Goal: Manage account settings

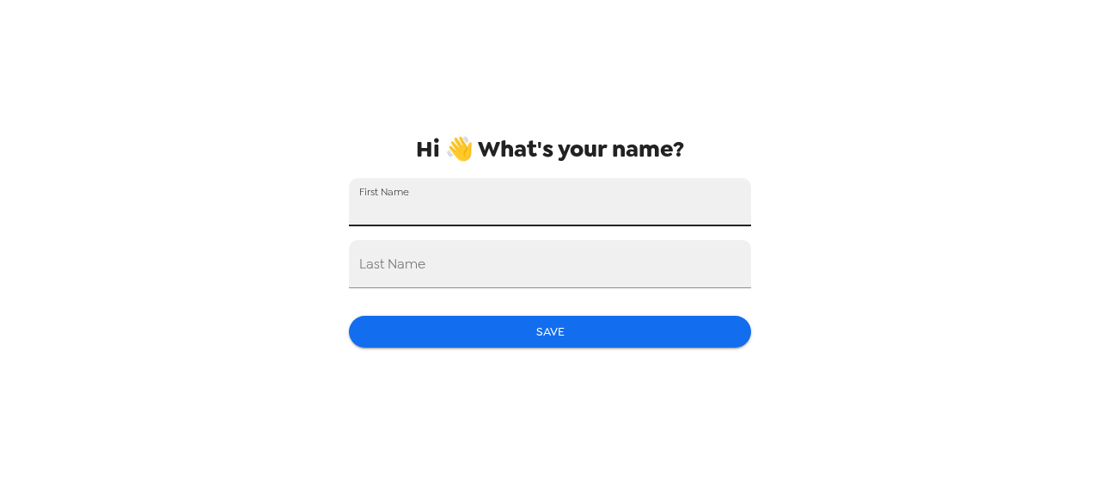
click at [406, 200] on div "First Name" at bounding box center [550, 202] width 402 height 48
type input "[PERSON_NAME]"
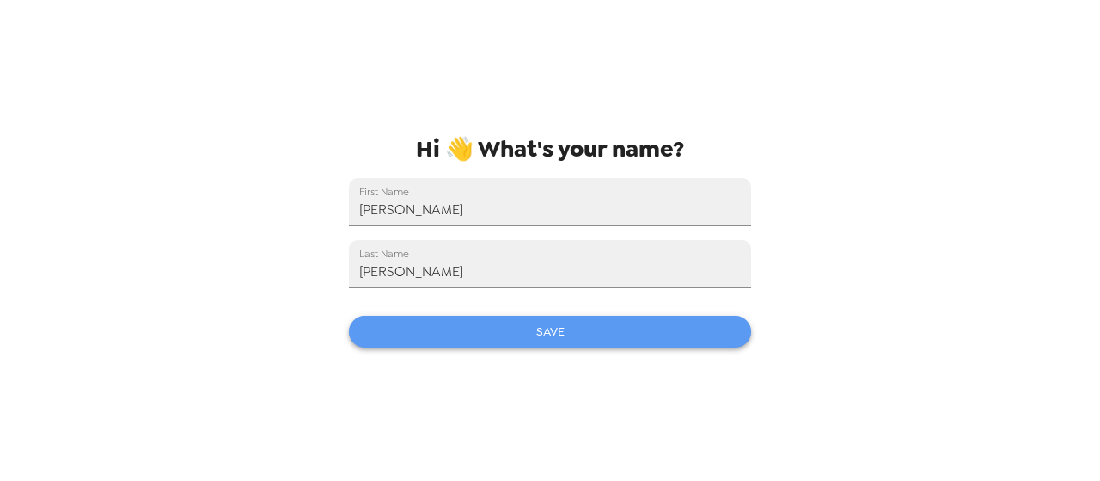
click at [542, 335] on button "Save" at bounding box center [550, 332] width 402 height 32
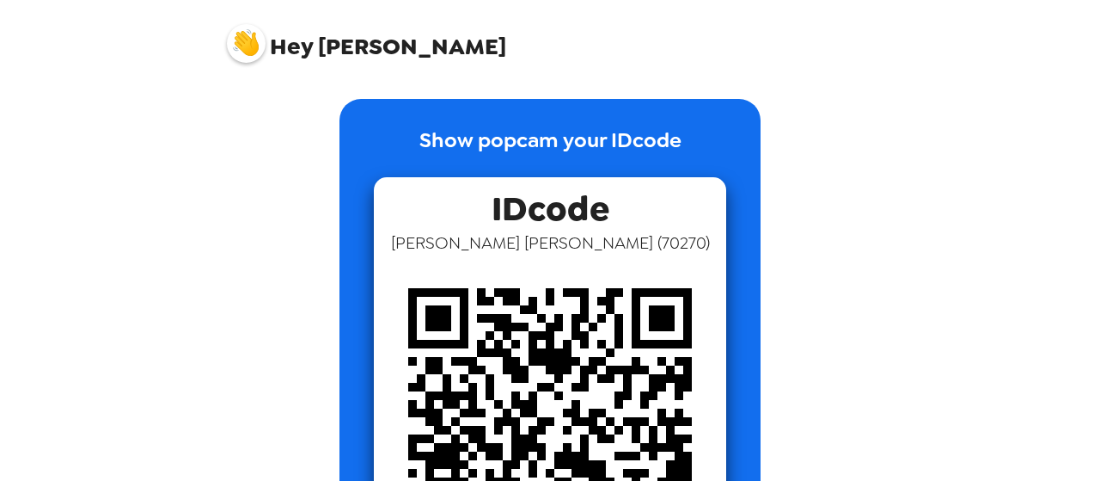
click at [239, 46] on img at bounding box center [246, 43] width 39 height 39
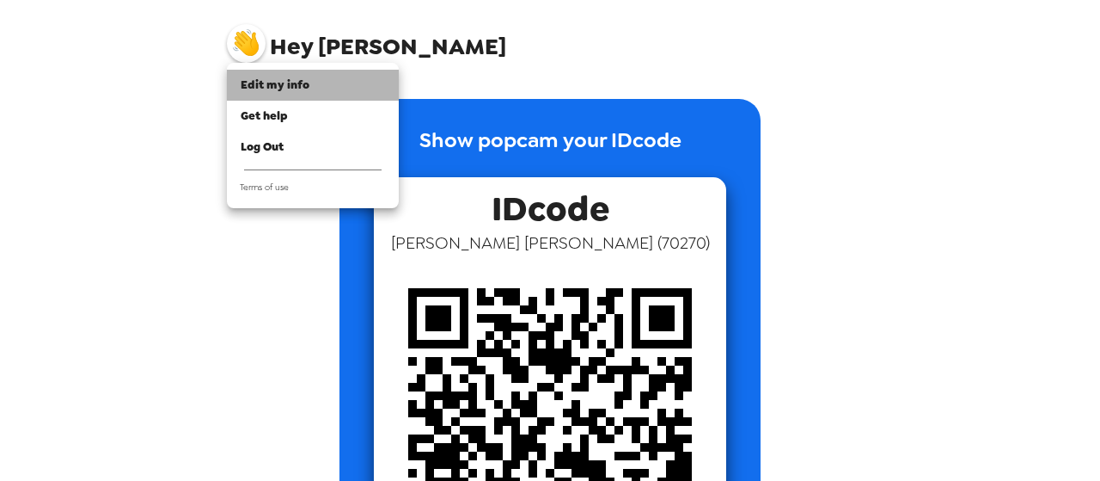
click at [301, 78] on span "Edit my info" at bounding box center [275, 84] width 69 height 15
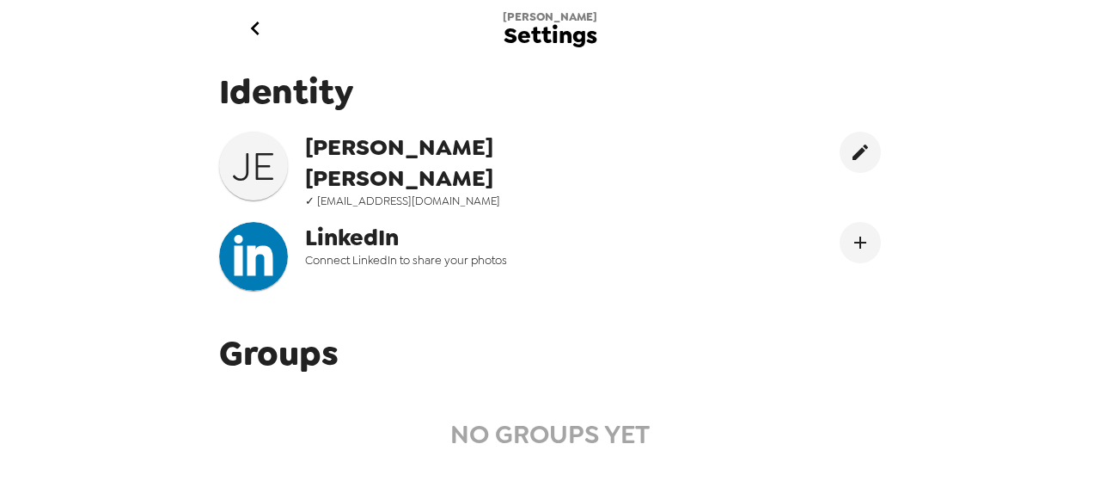
click at [253, 28] on icon "go back" at bounding box center [254, 28] width 9 height 14
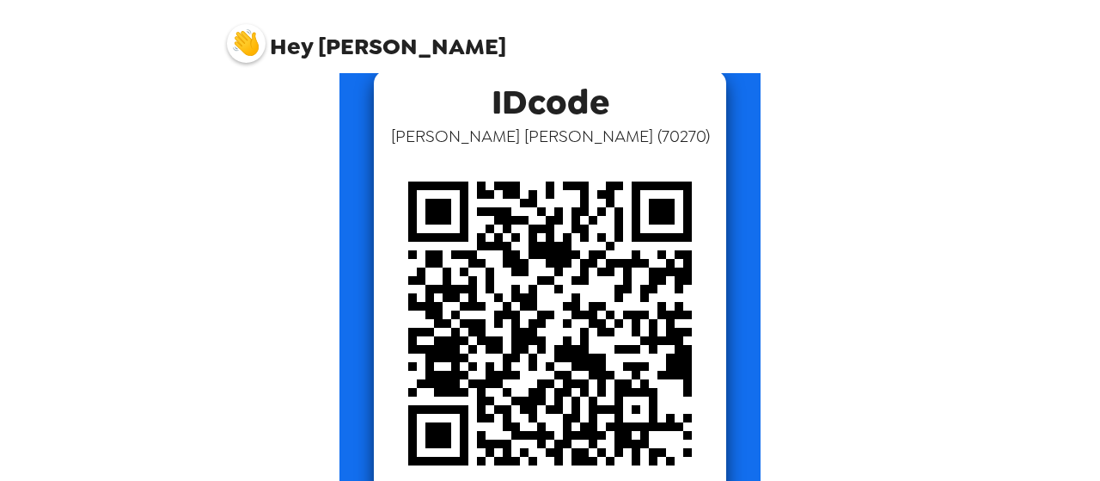
scroll to position [86, 0]
